Goal: Task Accomplishment & Management: Use online tool/utility

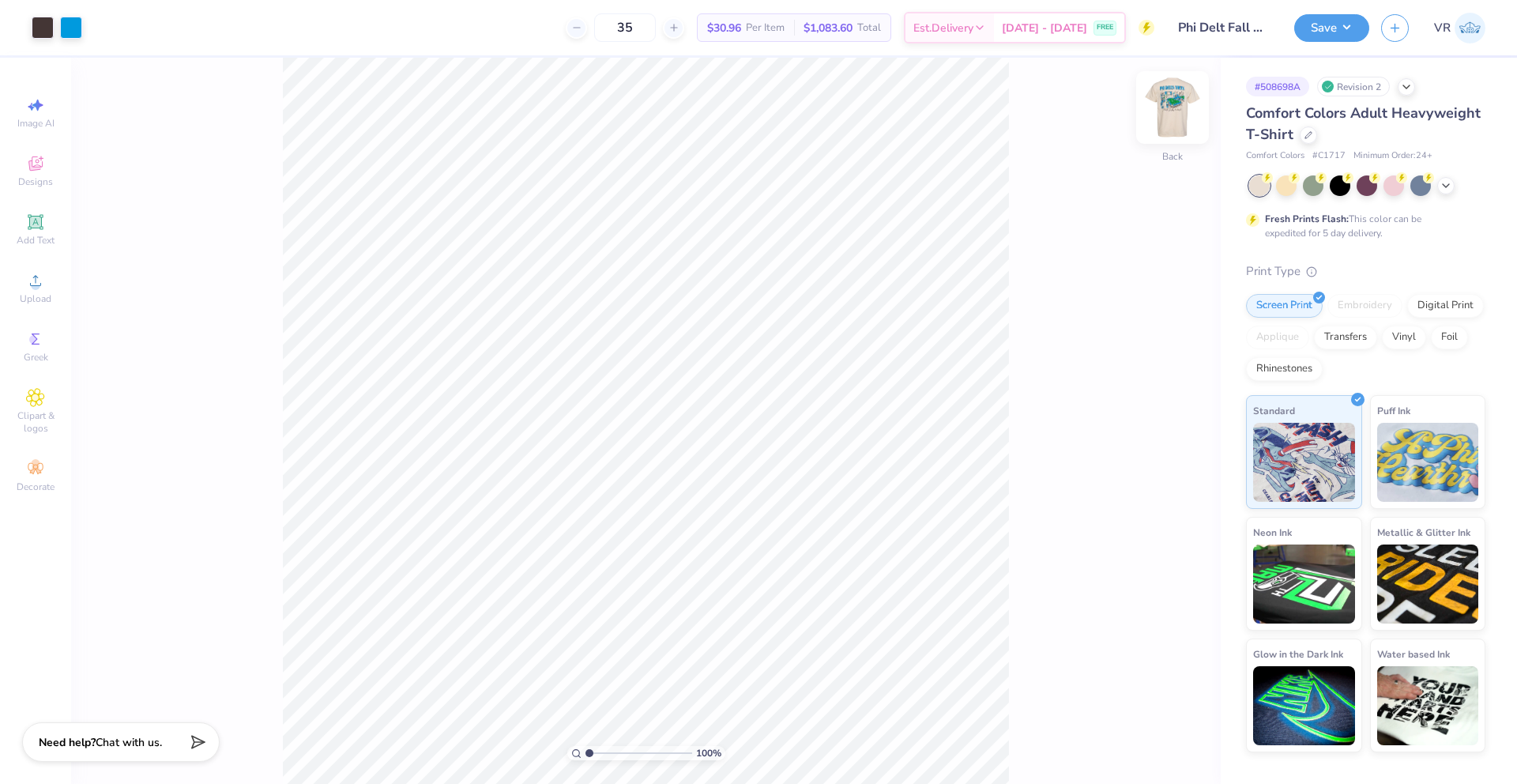
click at [1152, 105] on img at bounding box center [1173, 107] width 63 height 63
click at [1148, 407] on input "3.26" at bounding box center [1162, 404] width 57 height 22
click at [1330, 27] on button "Save" at bounding box center [1332, 25] width 75 height 28
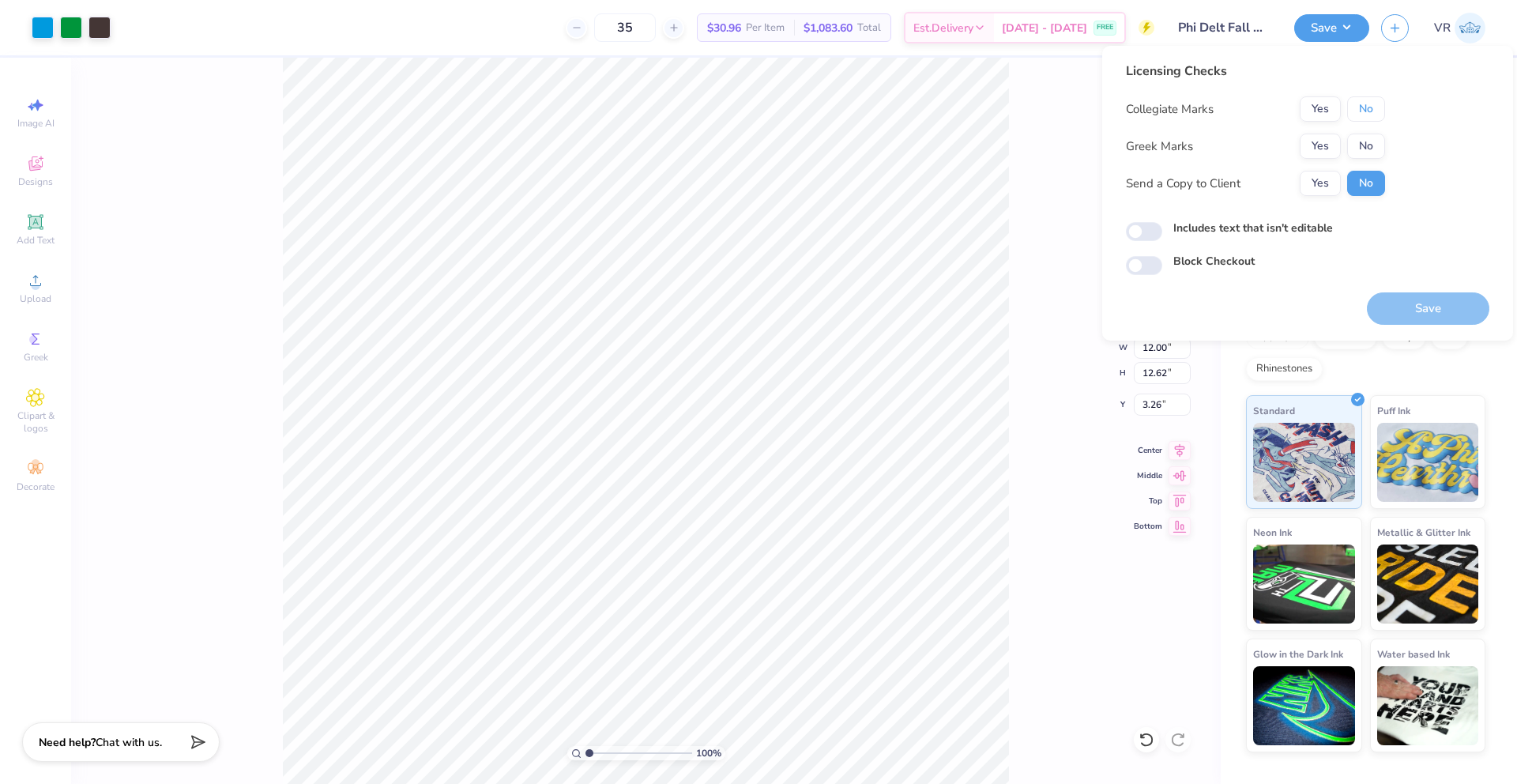
drag, startPoint x: 1366, startPoint y: 102, endPoint x: 1349, endPoint y: 126, distance: 29.4
click at [1366, 102] on button "No" at bounding box center [1366, 109] width 38 height 25
click at [1326, 147] on button "Yes" at bounding box center [1321, 146] width 41 height 25
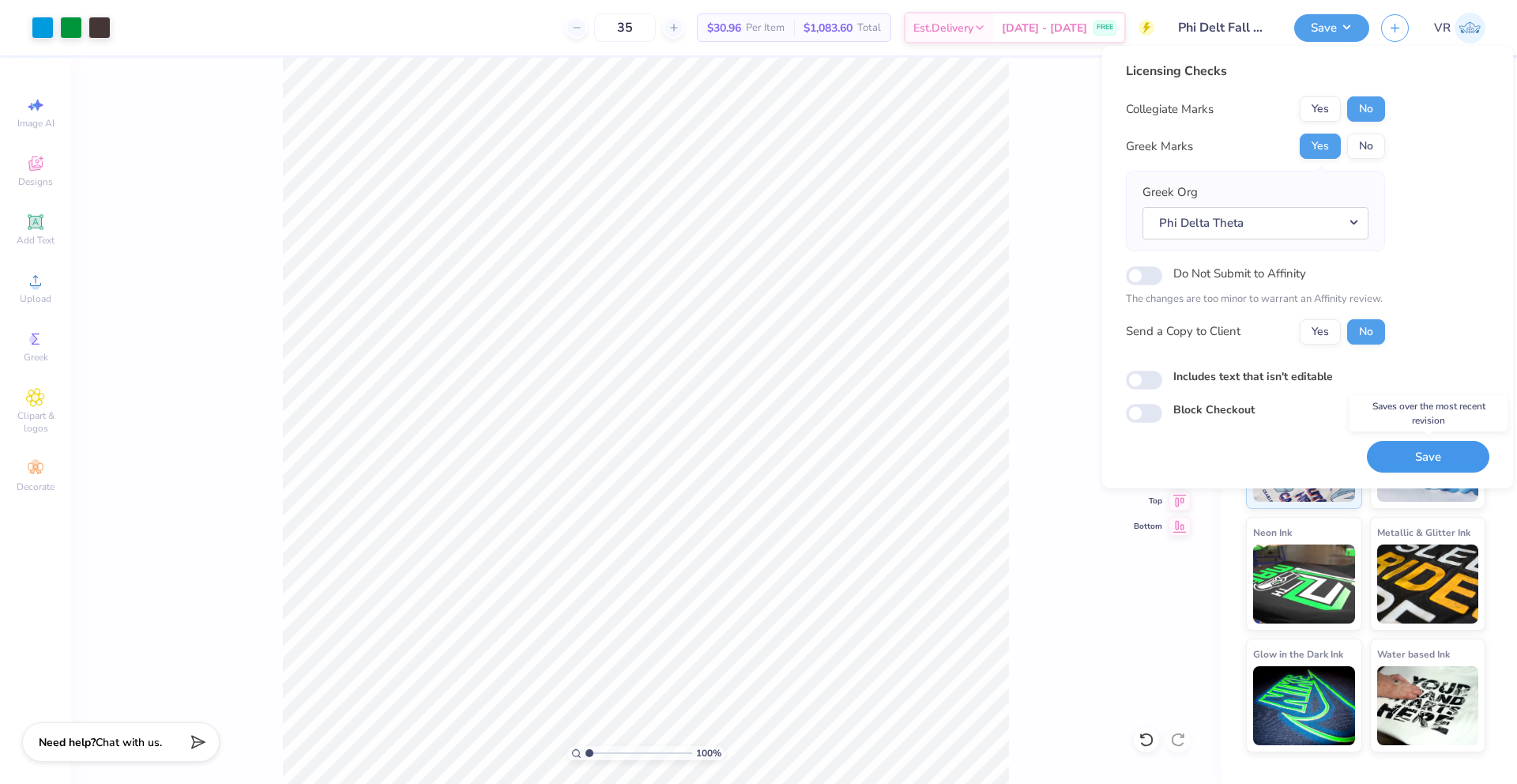
click at [1422, 452] on button "Save" at bounding box center [1428, 457] width 123 height 32
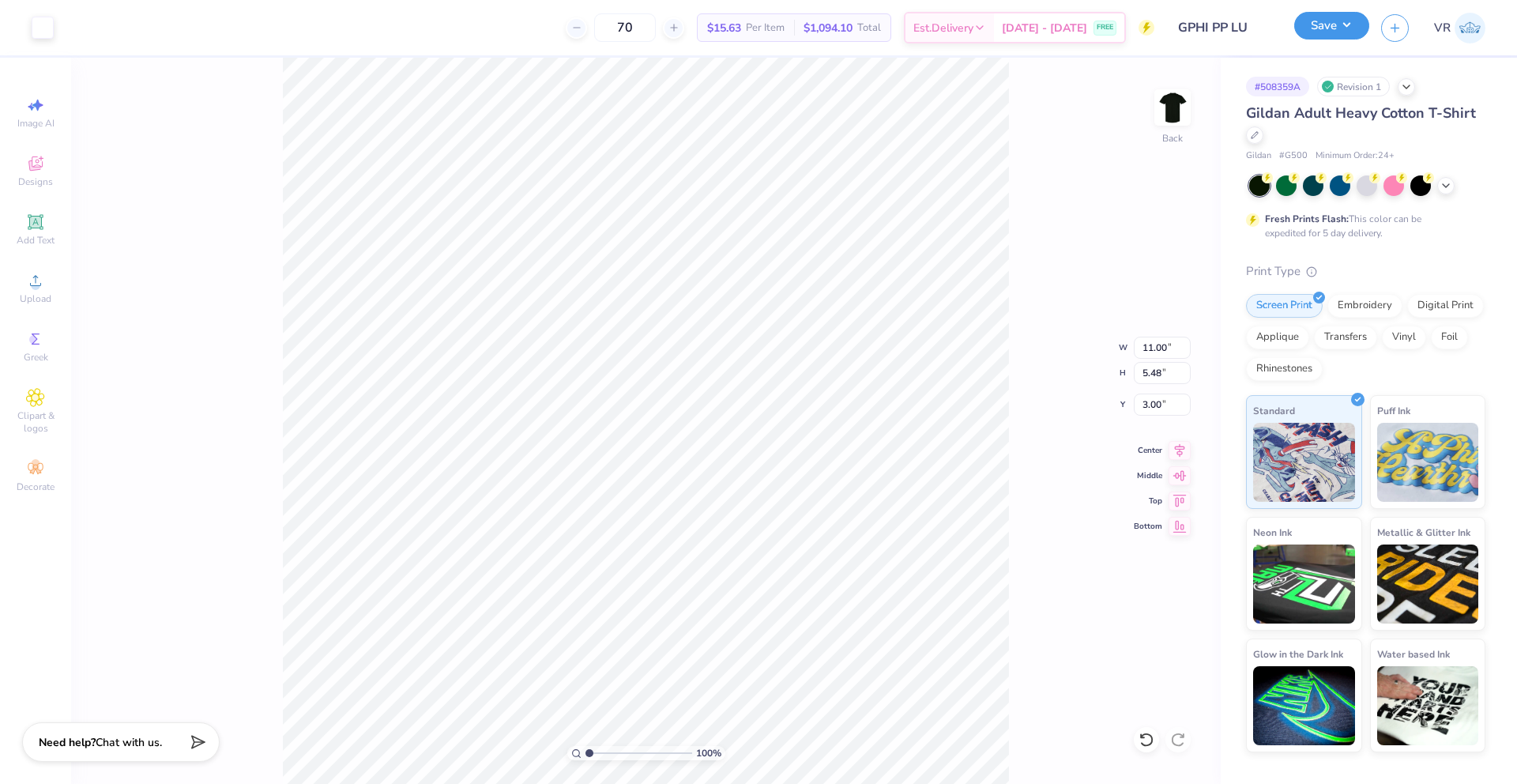
click at [1349, 33] on button "Save" at bounding box center [1332, 25] width 75 height 28
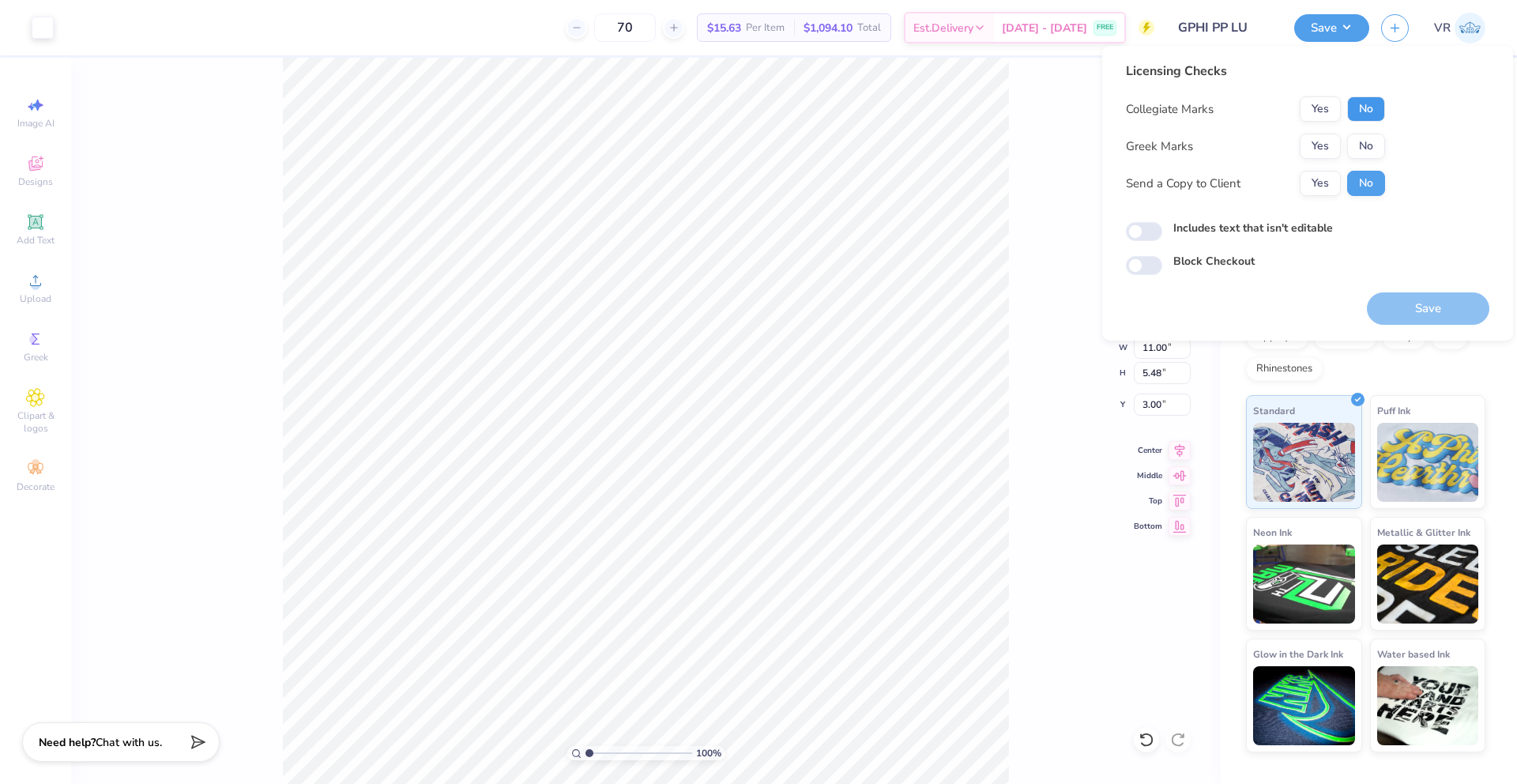
click at [1367, 114] on button "No" at bounding box center [1366, 109] width 38 height 25
click at [1325, 142] on button "Yes" at bounding box center [1321, 146] width 41 height 25
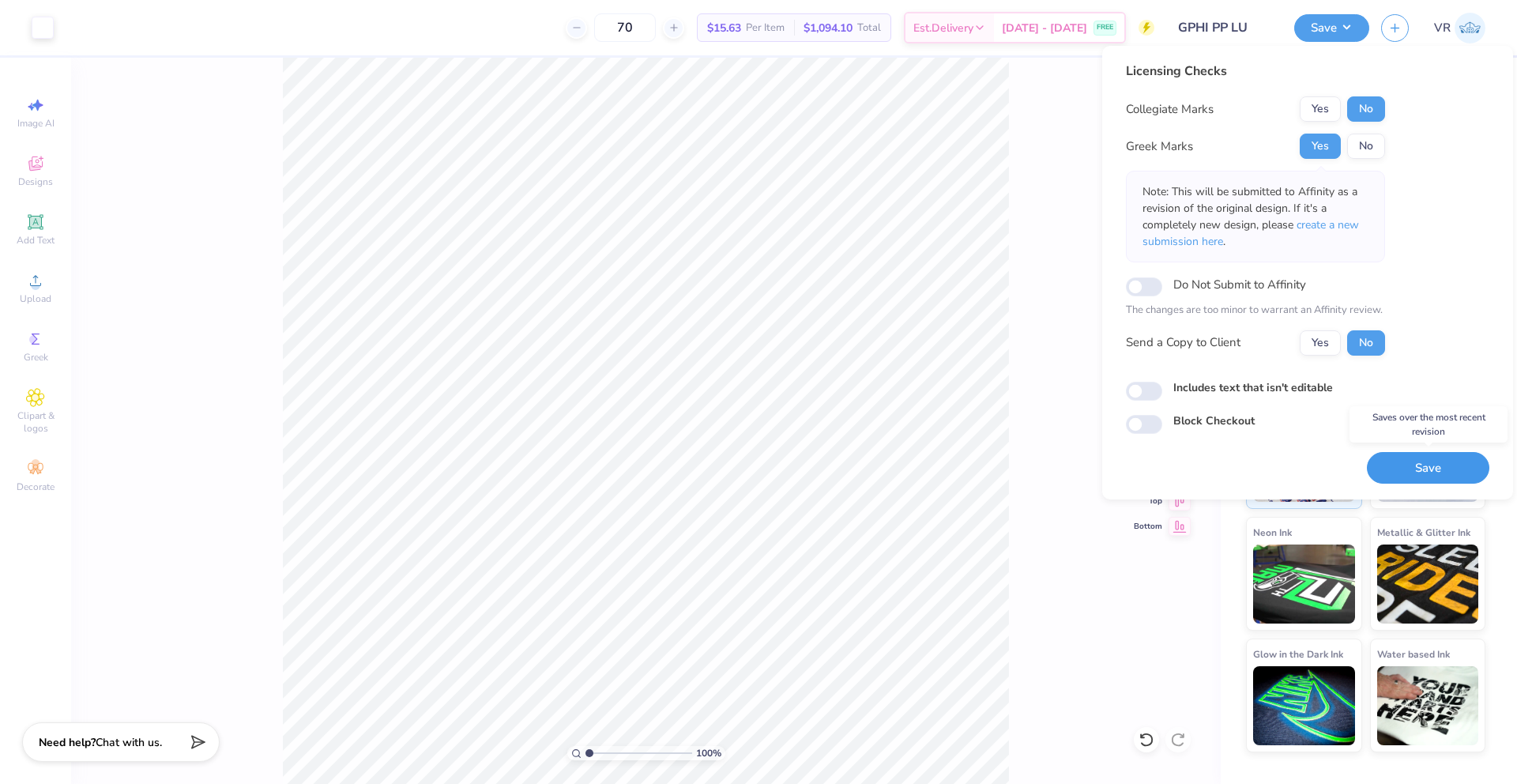
click at [1409, 475] on button "Save" at bounding box center [1428, 468] width 123 height 32
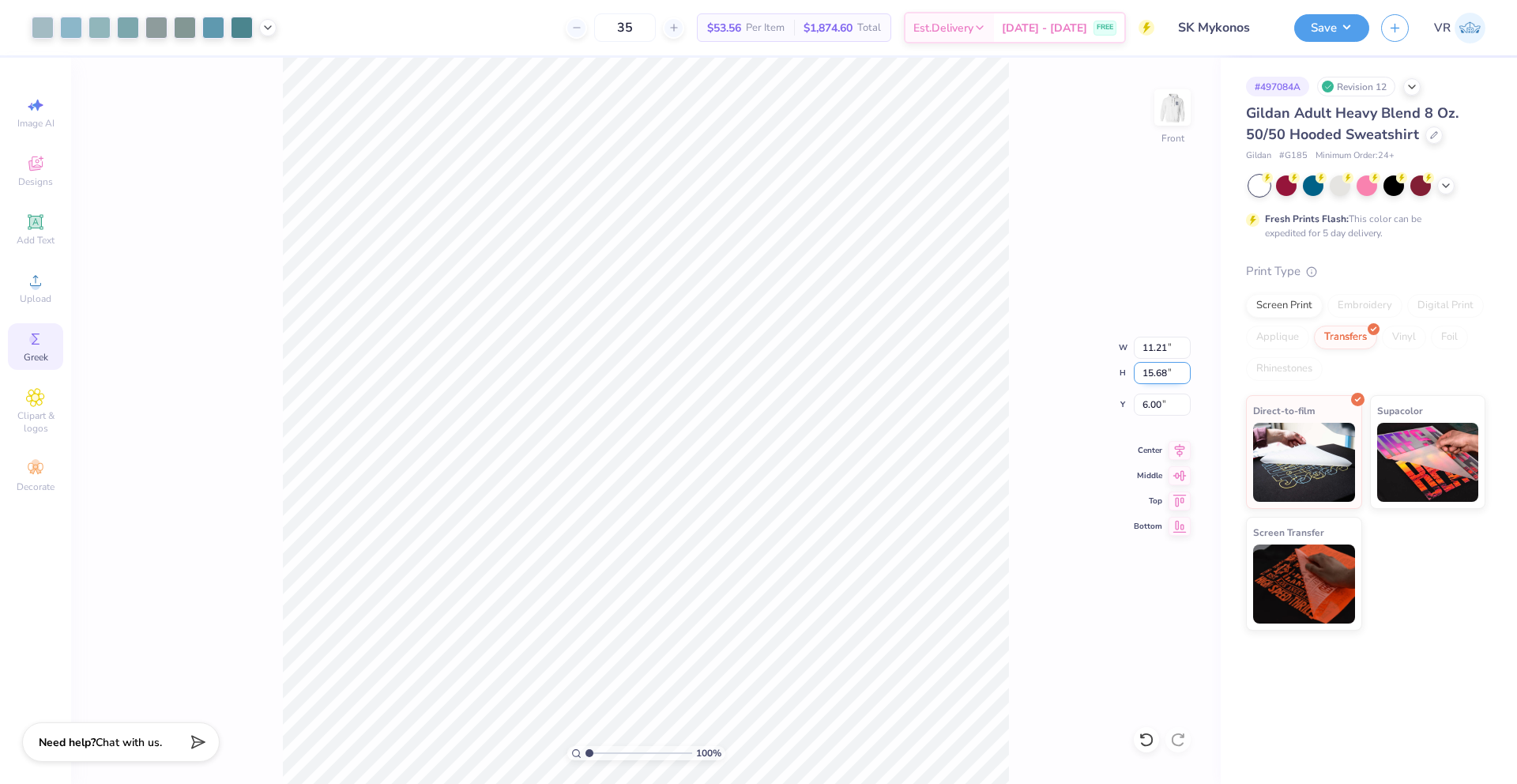
click at [1148, 369] on input "15.68" at bounding box center [1162, 373] width 57 height 22
type input "15"
type input "10.72"
type input "15.00"
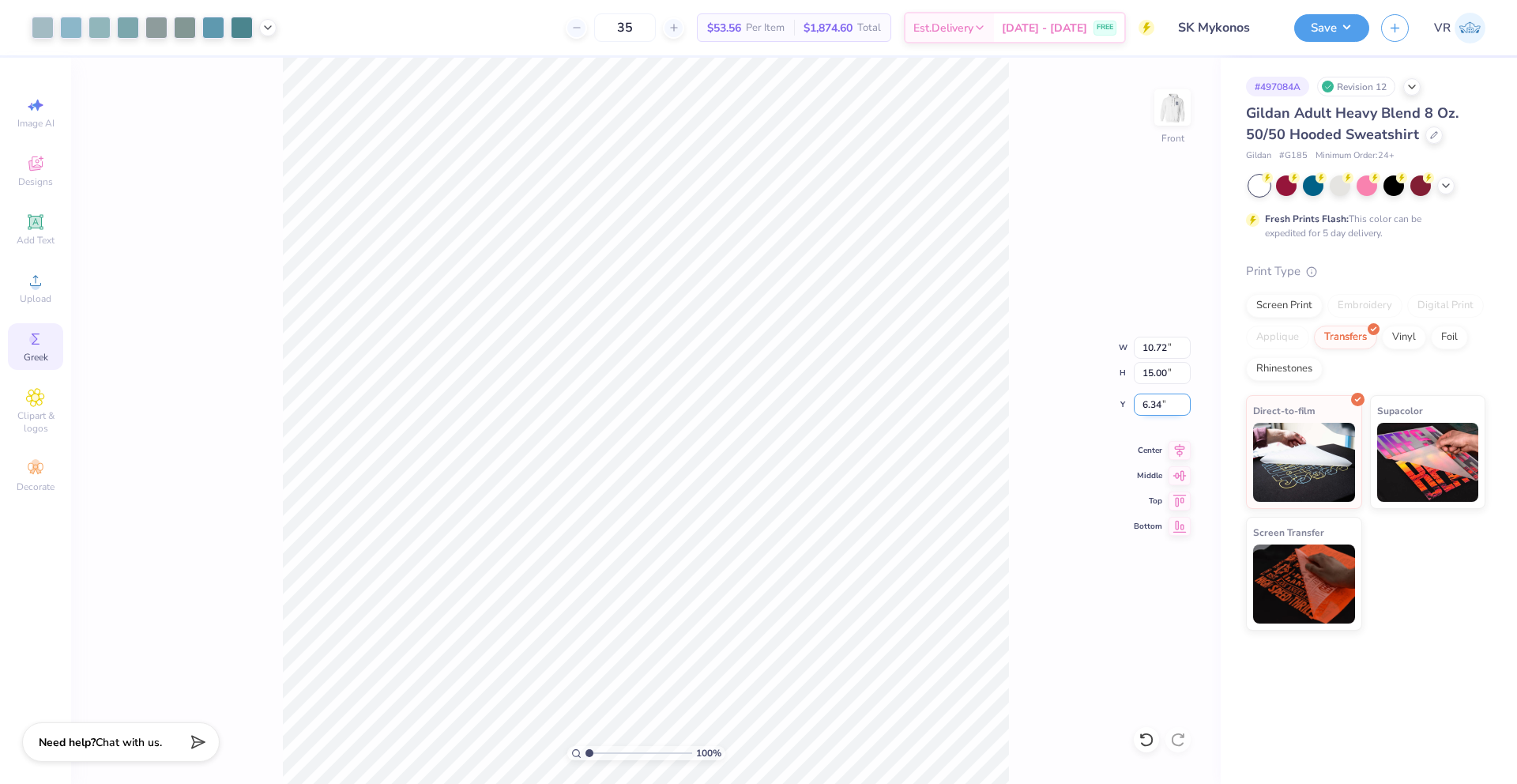
click at [1147, 407] on input "6.34" at bounding box center [1162, 404] width 57 height 22
type input "6.00"
click at [1349, 22] on button "Save" at bounding box center [1332, 25] width 75 height 28
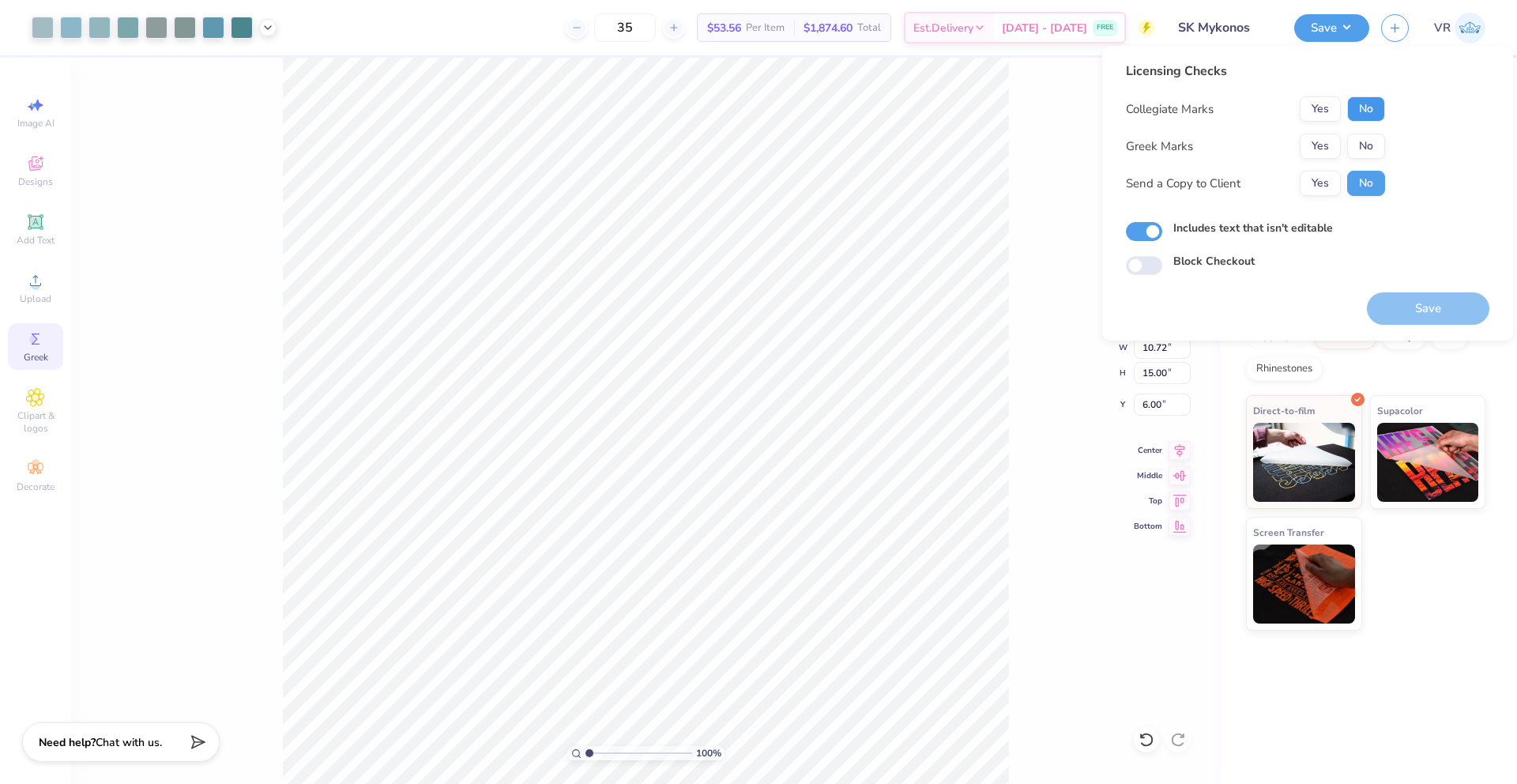
click at [1366, 115] on button "No" at bounding box center [1366, 109] width 38 height 25
click at [1313, 150] on button "Yes" at bounding box center [1321, 146] width 41 height 25
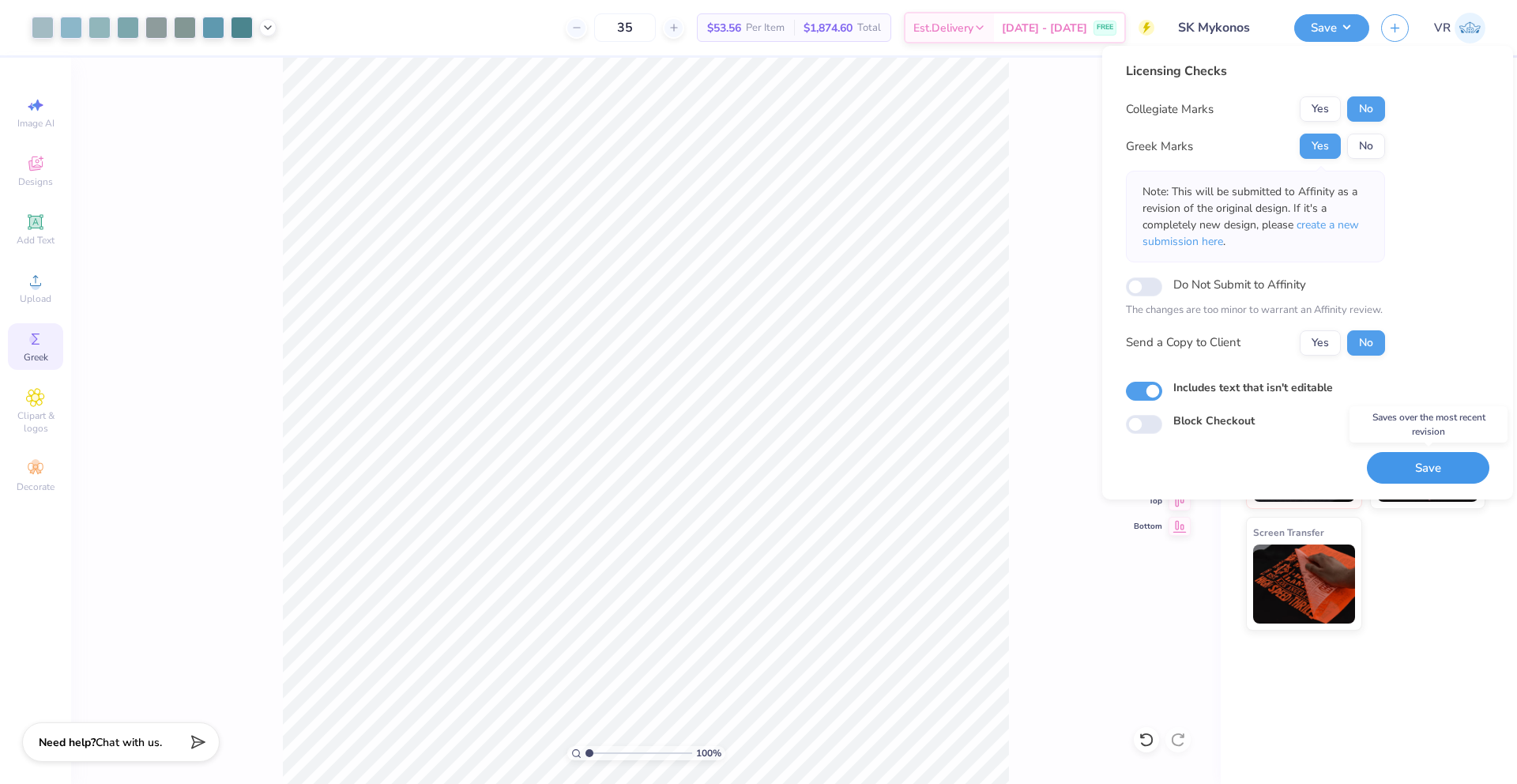
click at [1419, 470] on button "Save" at bounding box center [1428, 468] width 123 height 32
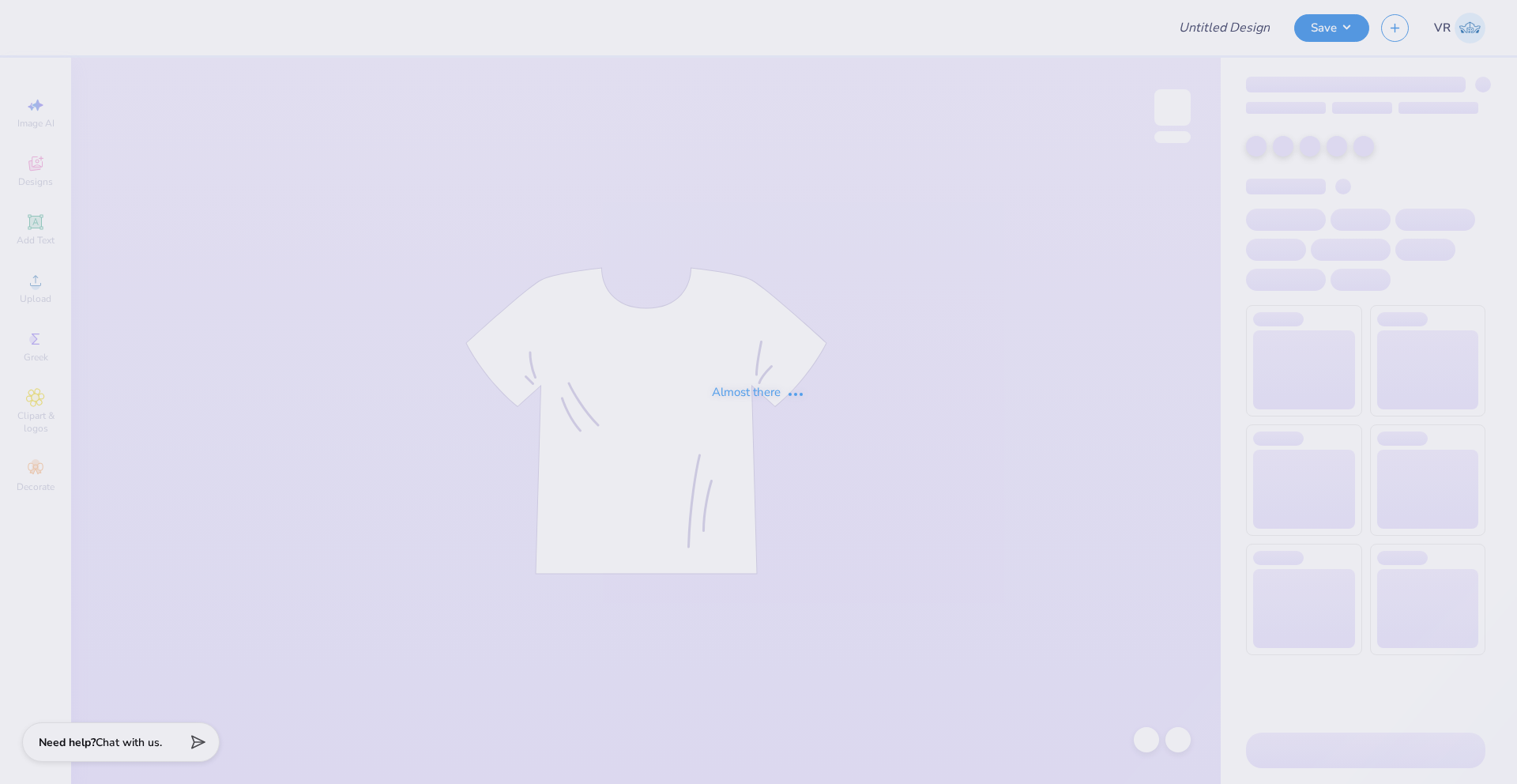
type input "Amy Barrios : University of California: Santa Barbara"
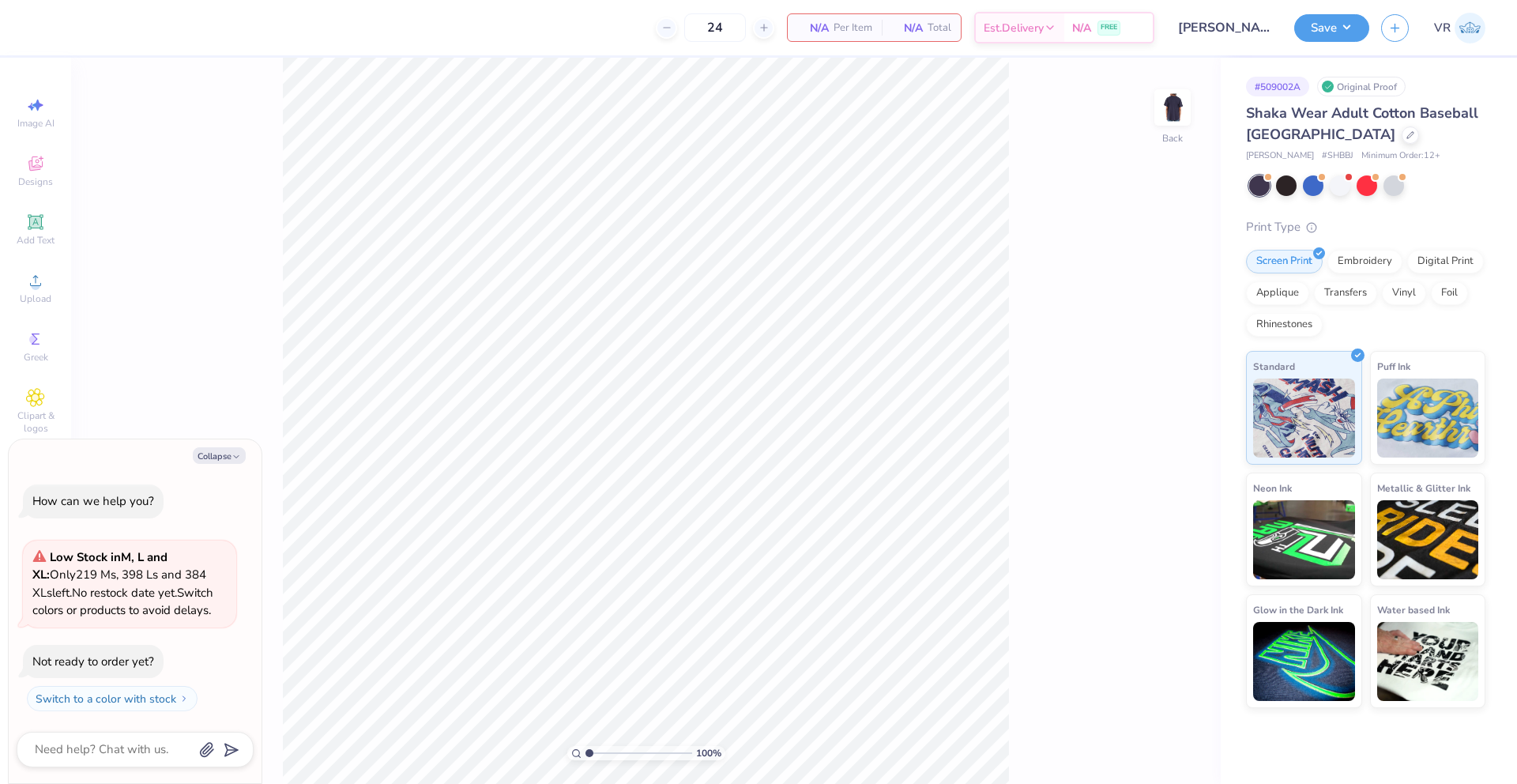
type textarea "x"
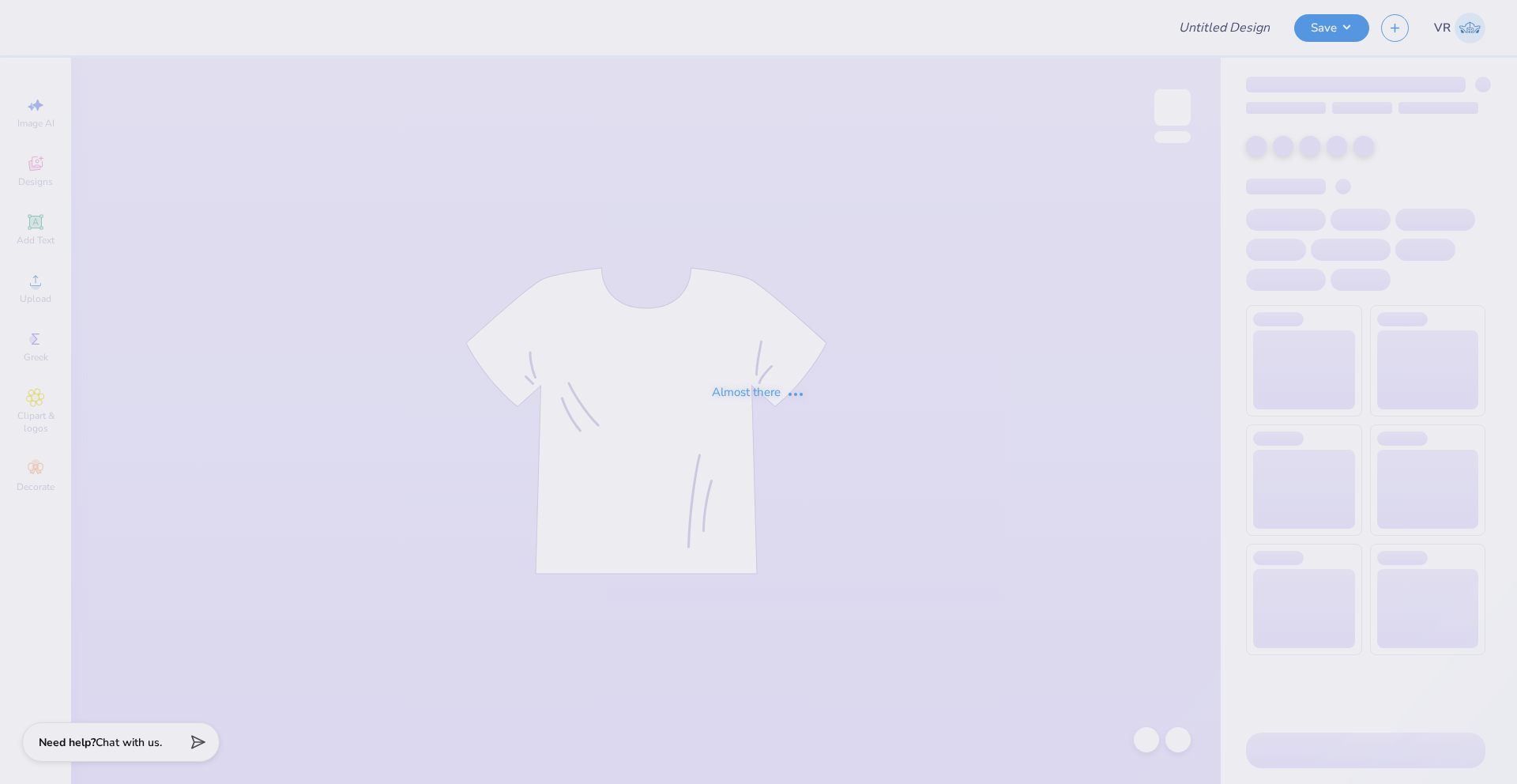
type input "KAxKD Merch"
